Goal: Transaction & Acquisition: Subscribe to service/newsletter

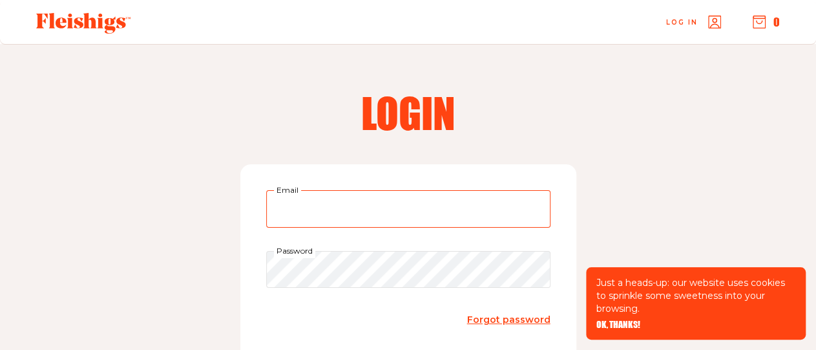
click at [309, 205] on input "Email" at bounding box center [408, 208] width 284 height 37
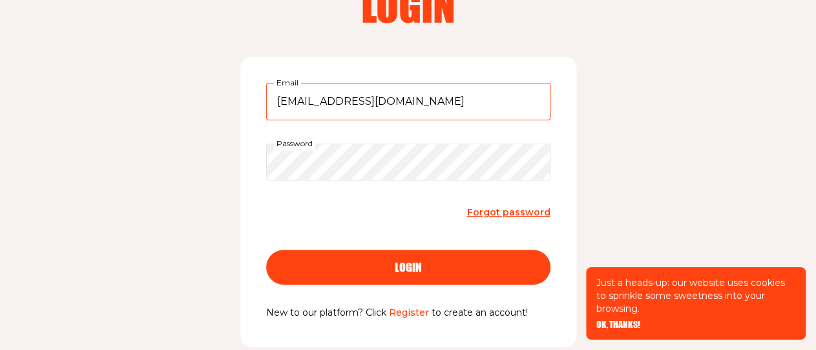
scroll to position [108, 0]
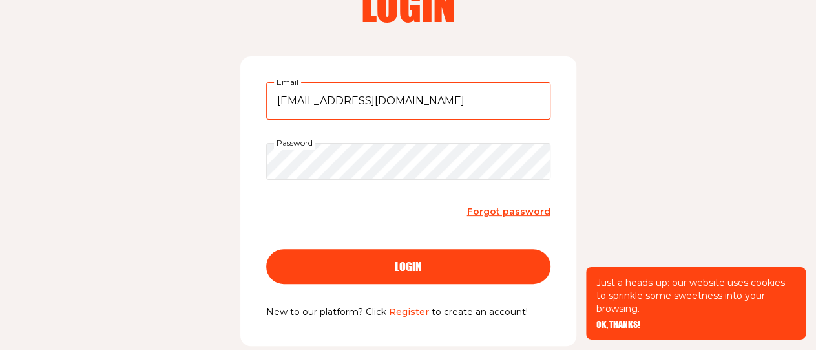
type input "[EMAIL_ADDRESS][DOMAIN_NAME]"
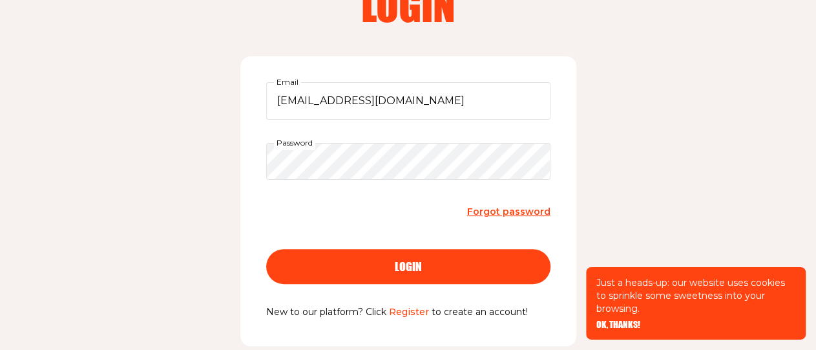
click at [417, 260] on span "login" at bounding box center [408, 255] width 27 height 12
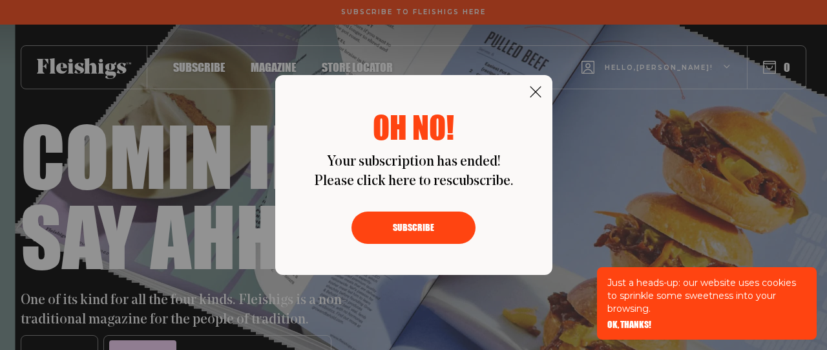
click at [419, 230] on button "Subscribe" at bounding box center [414, 227] width 124 height 32
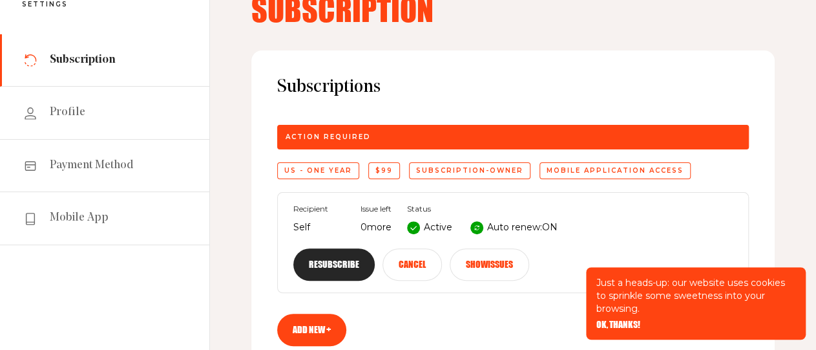
scroll to position [101, 0]
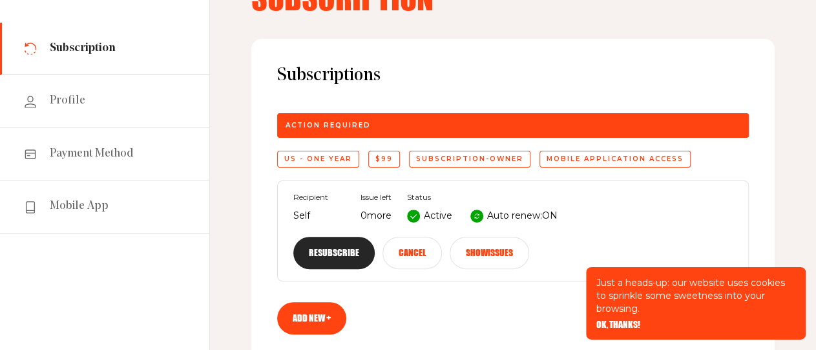
click at [313, 252] on button "Resubscribe" at bounding box center [333, 253] width 81 height 32
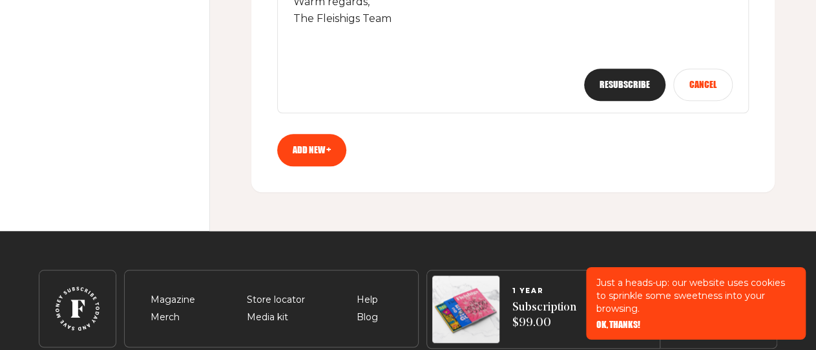
scroll to position [504, 0]
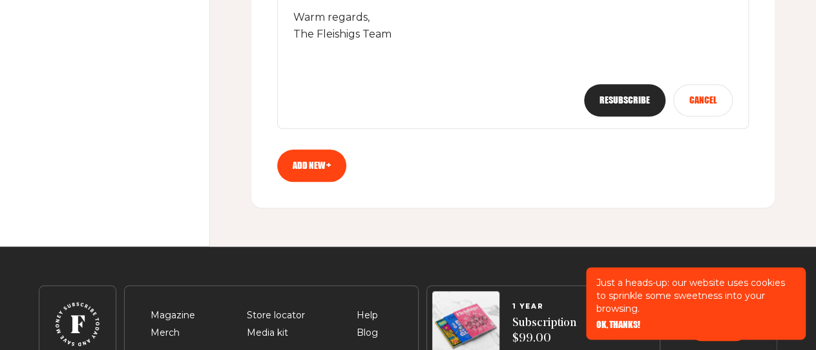
click at [312, 153] on link "Add new +" at bounding box center [311, 165] width 69 height 32
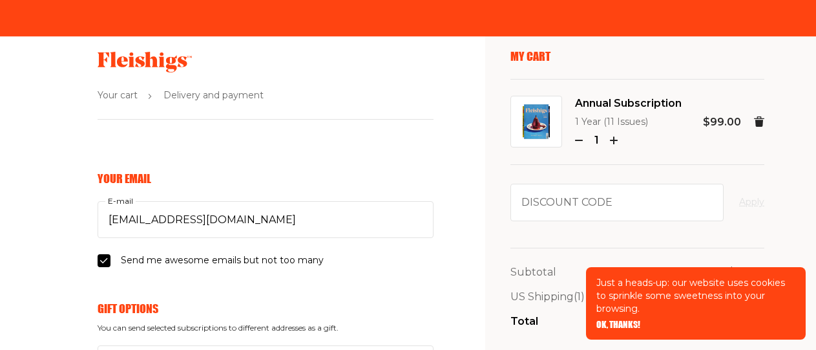
select select "US"
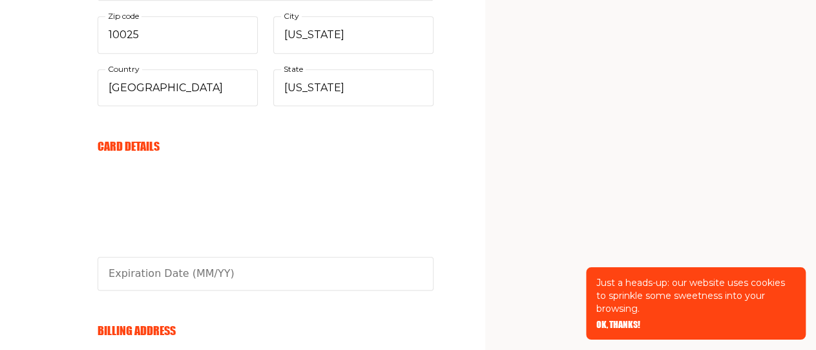
scroll to position [685, 0]
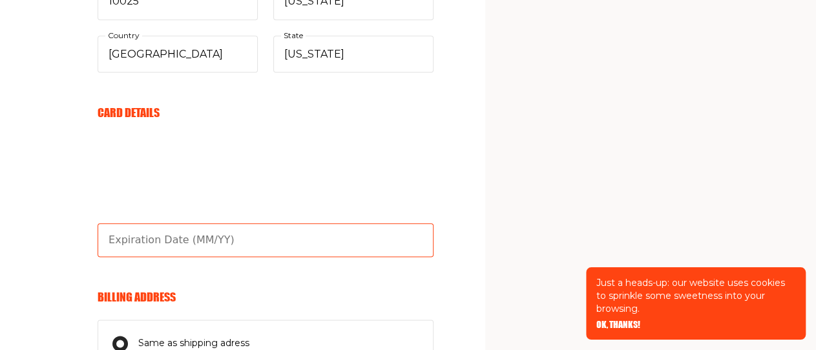
click at [158, 240] on input "text" at bounding box center [266, 240] width 336 height 34
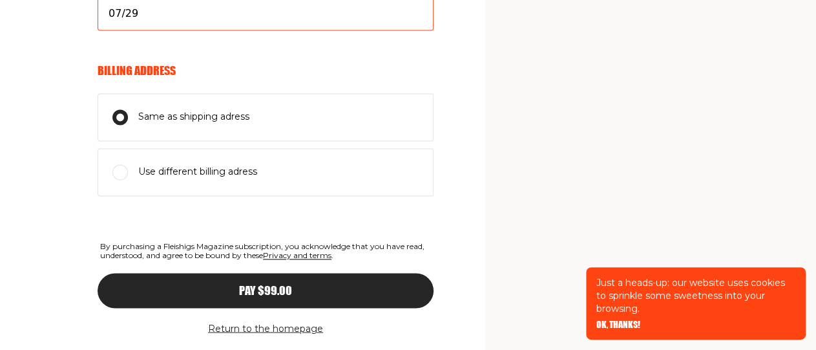
scroll to position [906, 0]
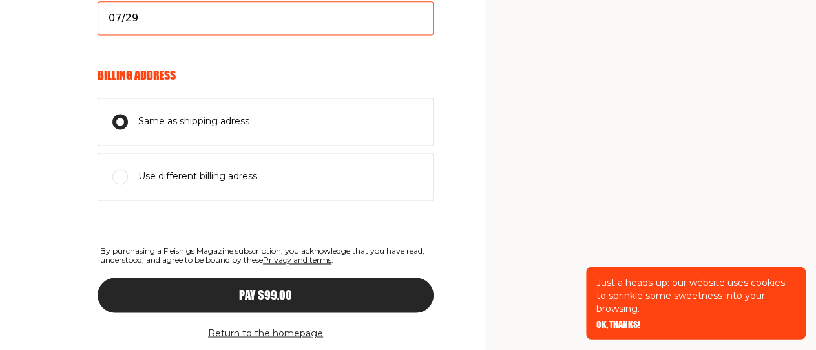
type input "07/29"
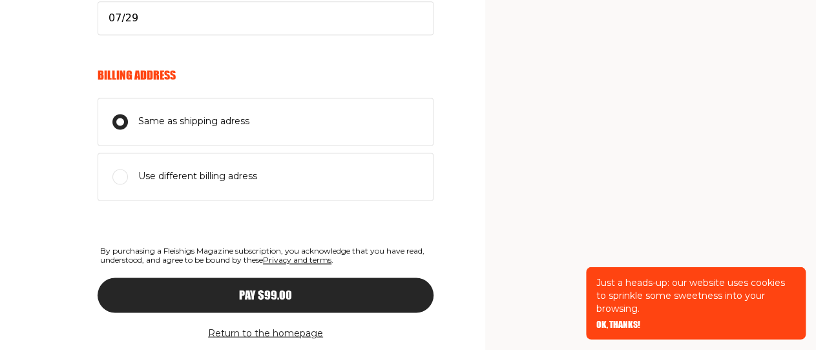
click at [120, 114] on input "Same as shipping adress" at bounding box center [120, 122] width 16 height 16
click at [236, 290] on div "Pay $99.00" at bounding box center [265, 296] width 284 height 12
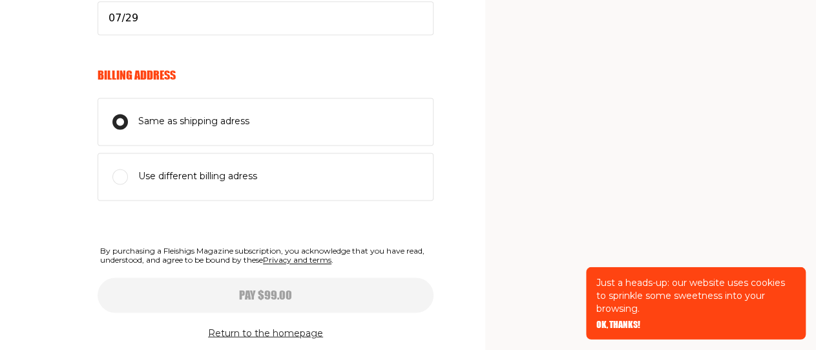
type input "07/29"
